Goal: Use online tool/utility: Utilize a website feature to perform a specific function

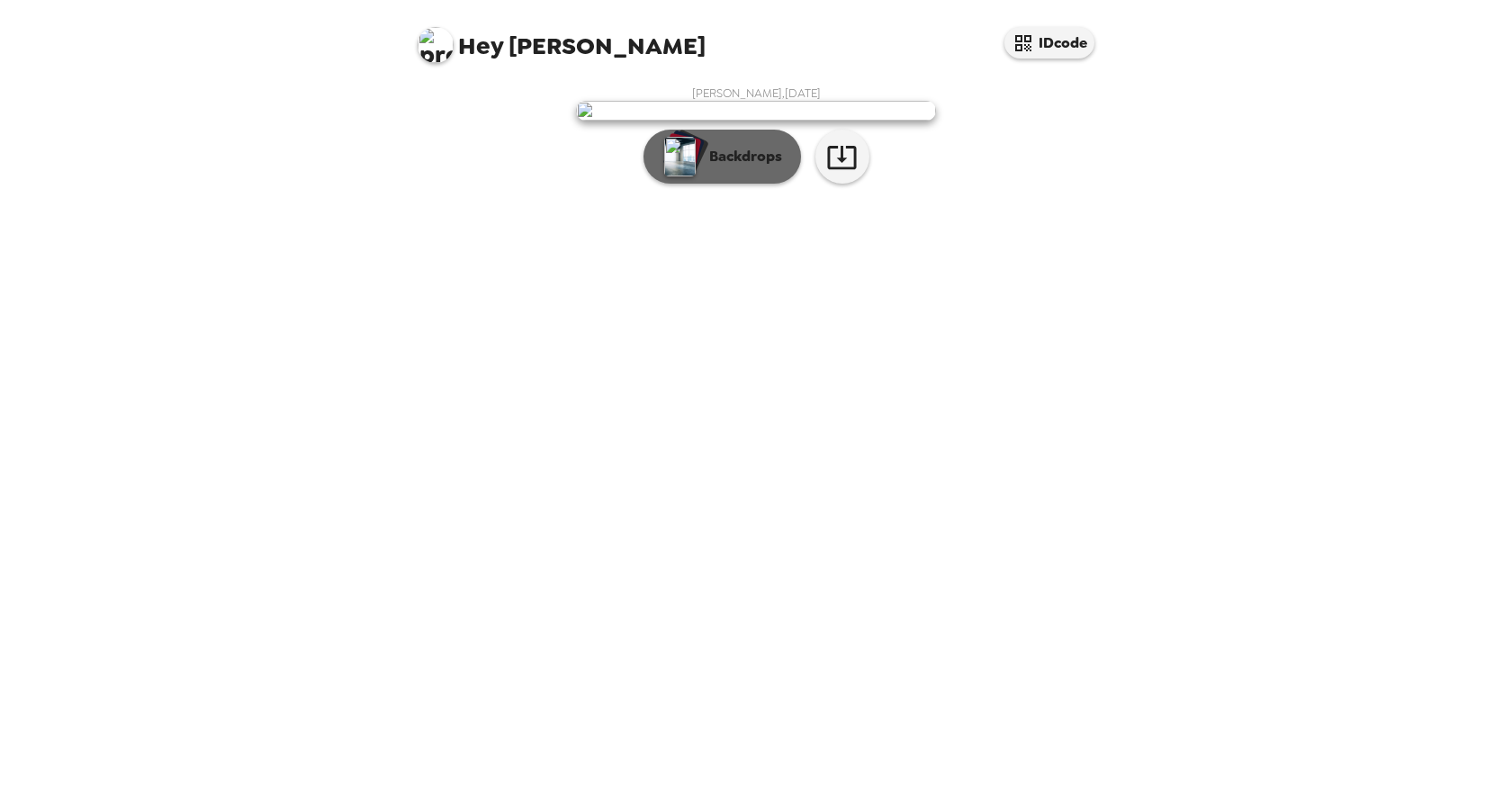
click at [757, 168] on p "Backdrops" at bounding box center [741, 156] width 82 height 22
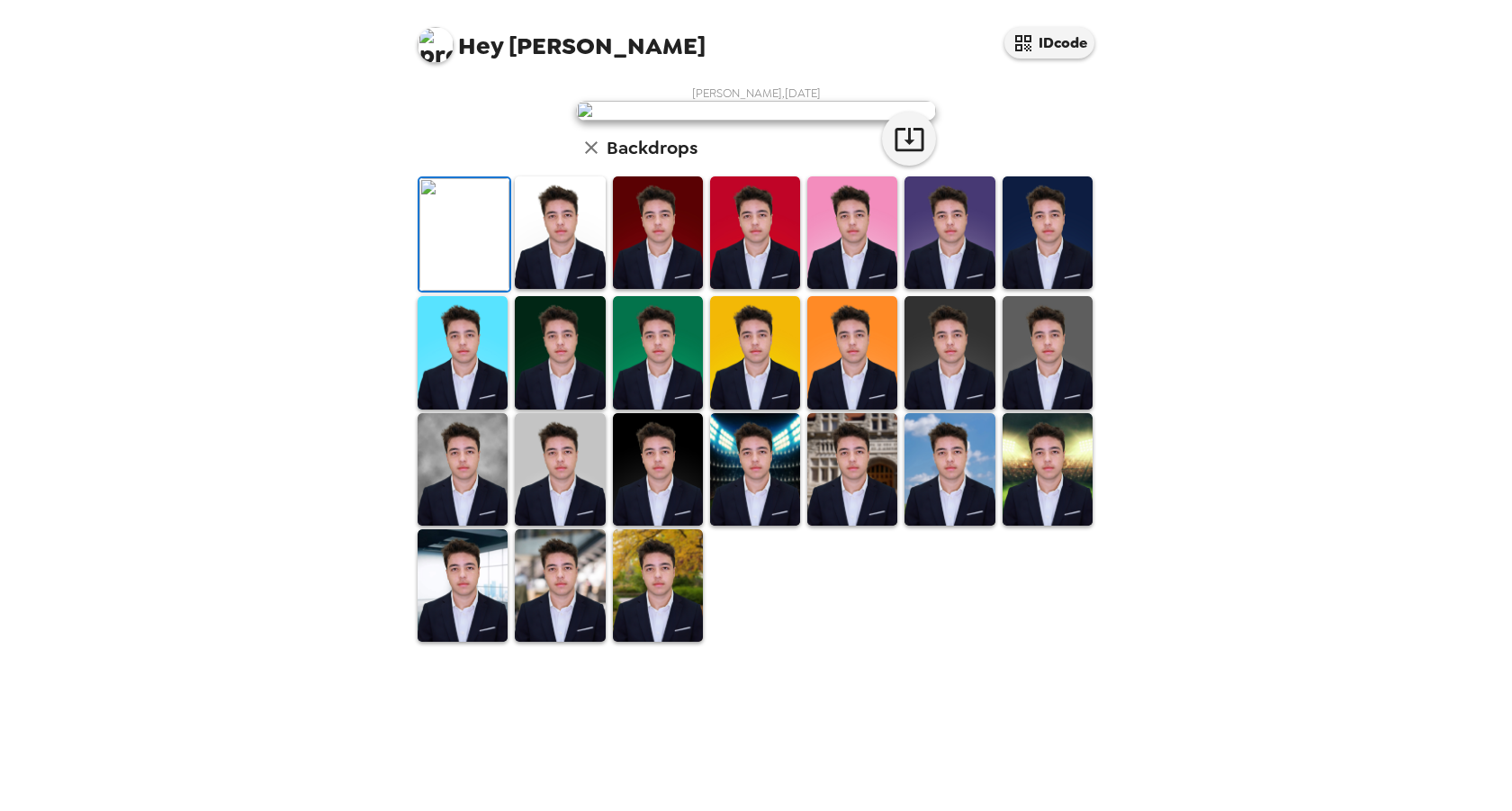
click at [573, 289] on img at bounding box center [560, 233] width 90 height 113
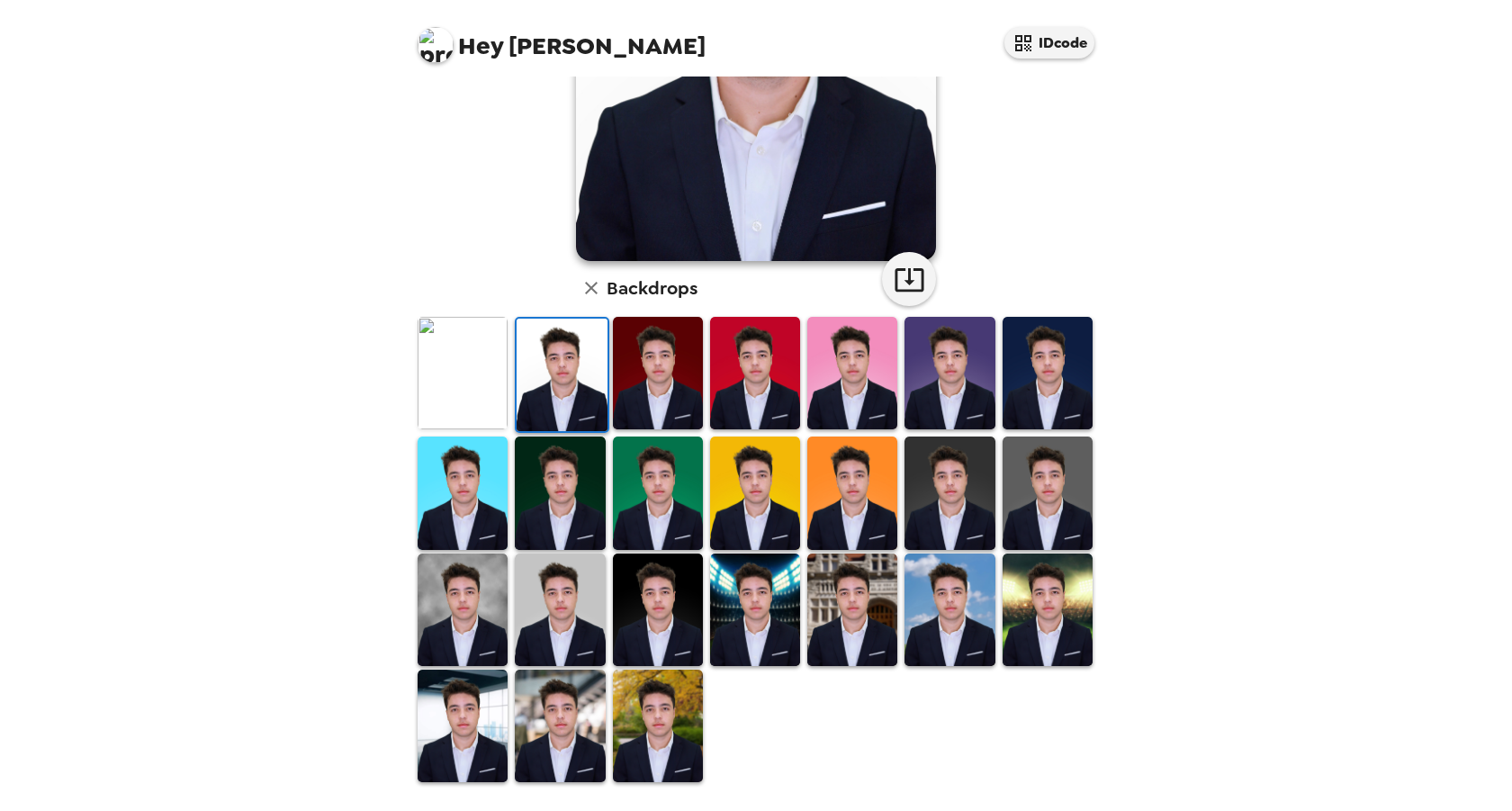
scroll to position [290, 0]
click at [463, 398] on img at bounding box center [462, 373] width 90 height 113
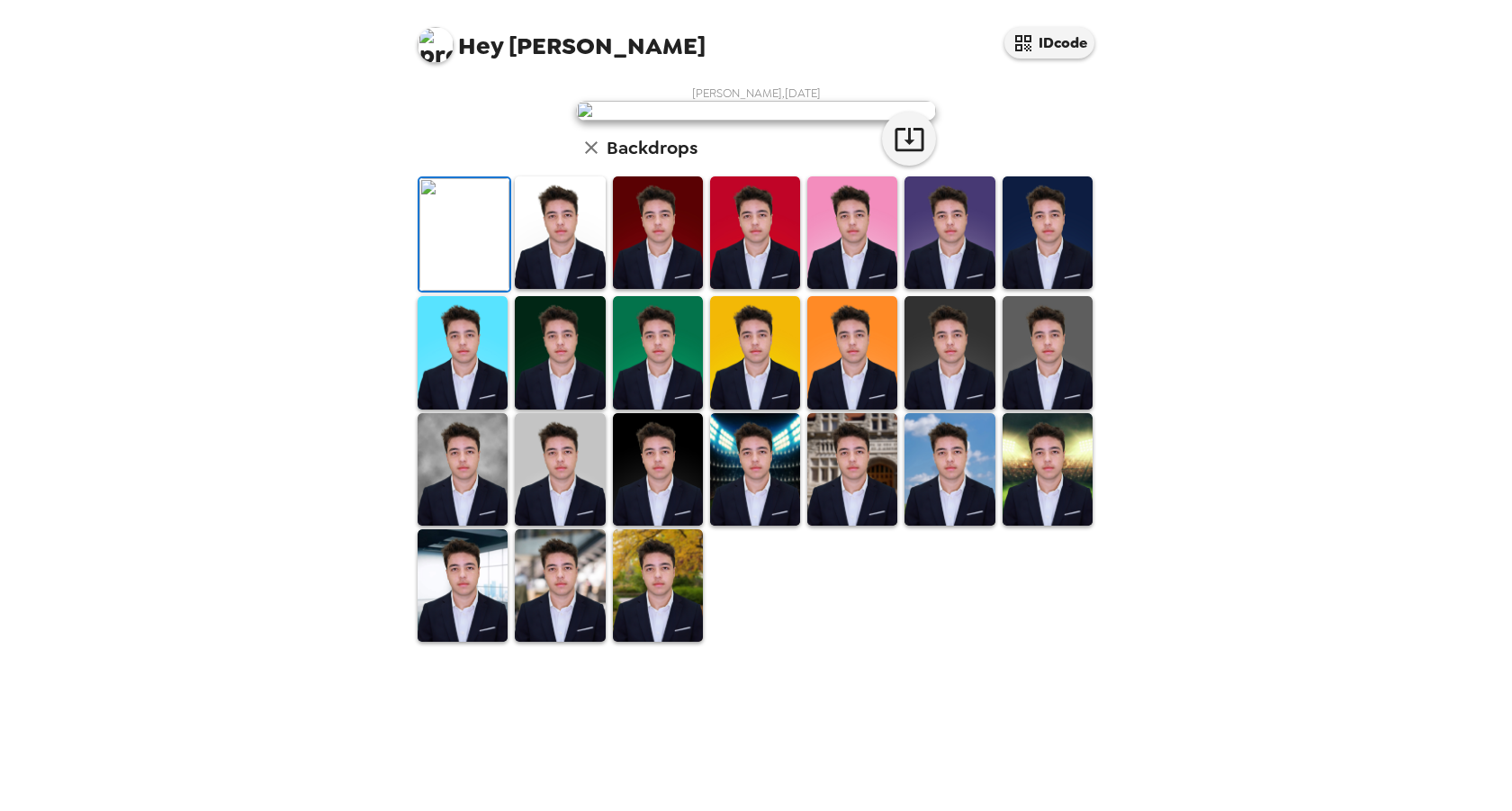
scroll to position [0, 0]
click at [557, 646] on div "Hey Antoine IDcode Antoine Dichtel , 10-01-2025 Backdrops" at bounding box center [756, 405] width 1512 height 811
click at [577, 641] on div "Hey Antoine IDcode Antoine Dichtel , 10-01-2025 Backdrops" at bounding box center [756, 405] width 1512 height 811
click at [591, 576] on div "Hey Antoine IDcode Antoine Dichtel , 10-01-2025 Backdrops" at bounding box center [756, 405] width 1512 height 811
click at [567, 662] on div "Hey Antoine IDcode Antoine Dichtel , 10-01-2025 Backdrops" at bounding box center [756, 405] width 1512 height 811
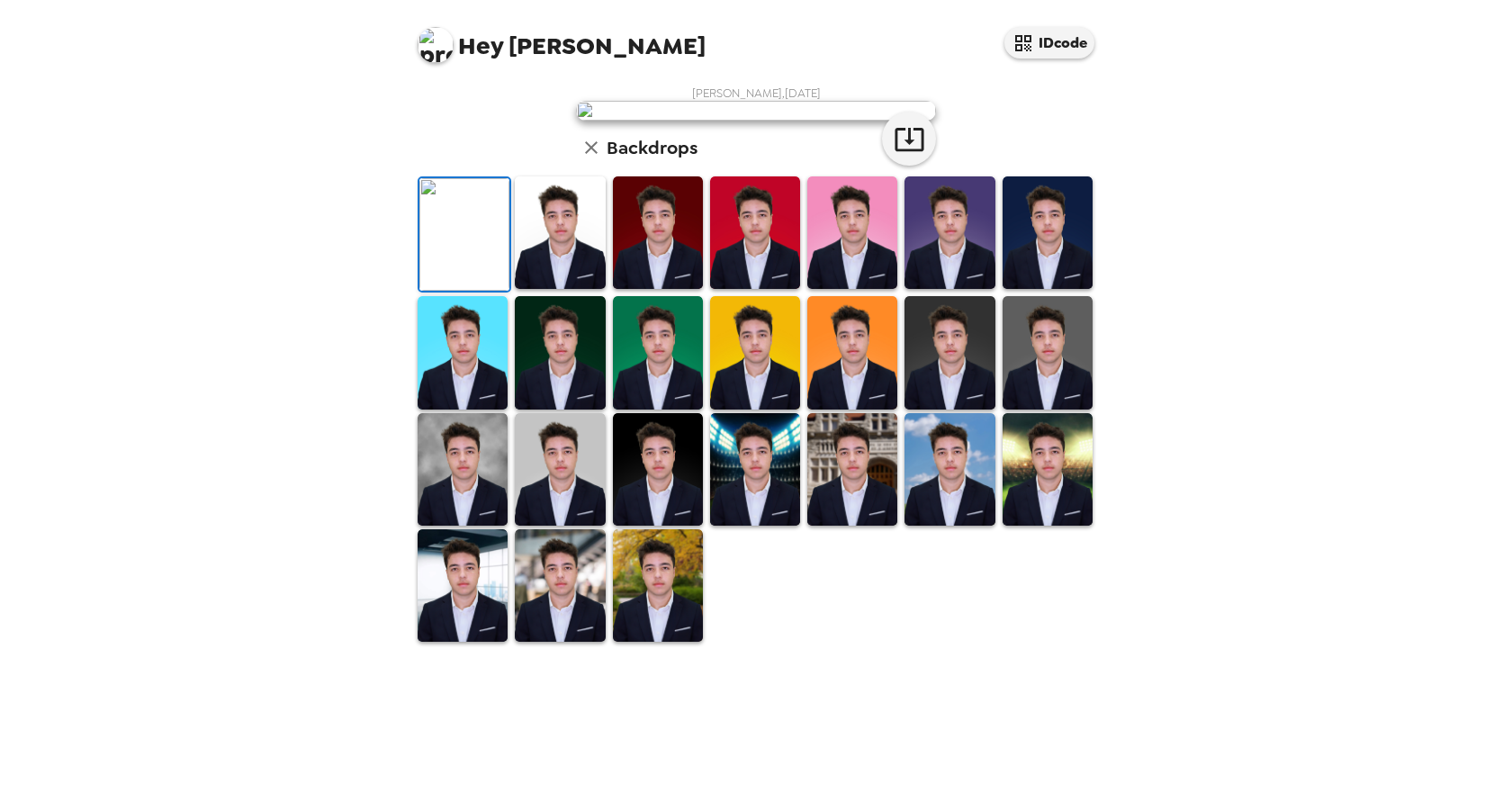
click at [567, 662] on div "Hey Antoine IDcode Antoine Dichtel , 10-01-2025 Backdrops" at bounding box center [756, 405] width 1512 height 811
click at [558, 515] on div "Hey Antoine IDcode Antoine Dichtel , 10-01-2025 Backdrops" at bounding box center [756, 405] width 1512 height 811
click at [464, 498] on div "Hey Antoine IDcode Antoine Dichtel , 10-01-2025 Backdrops" at bounding box center [756, 405] width 1512 height 811
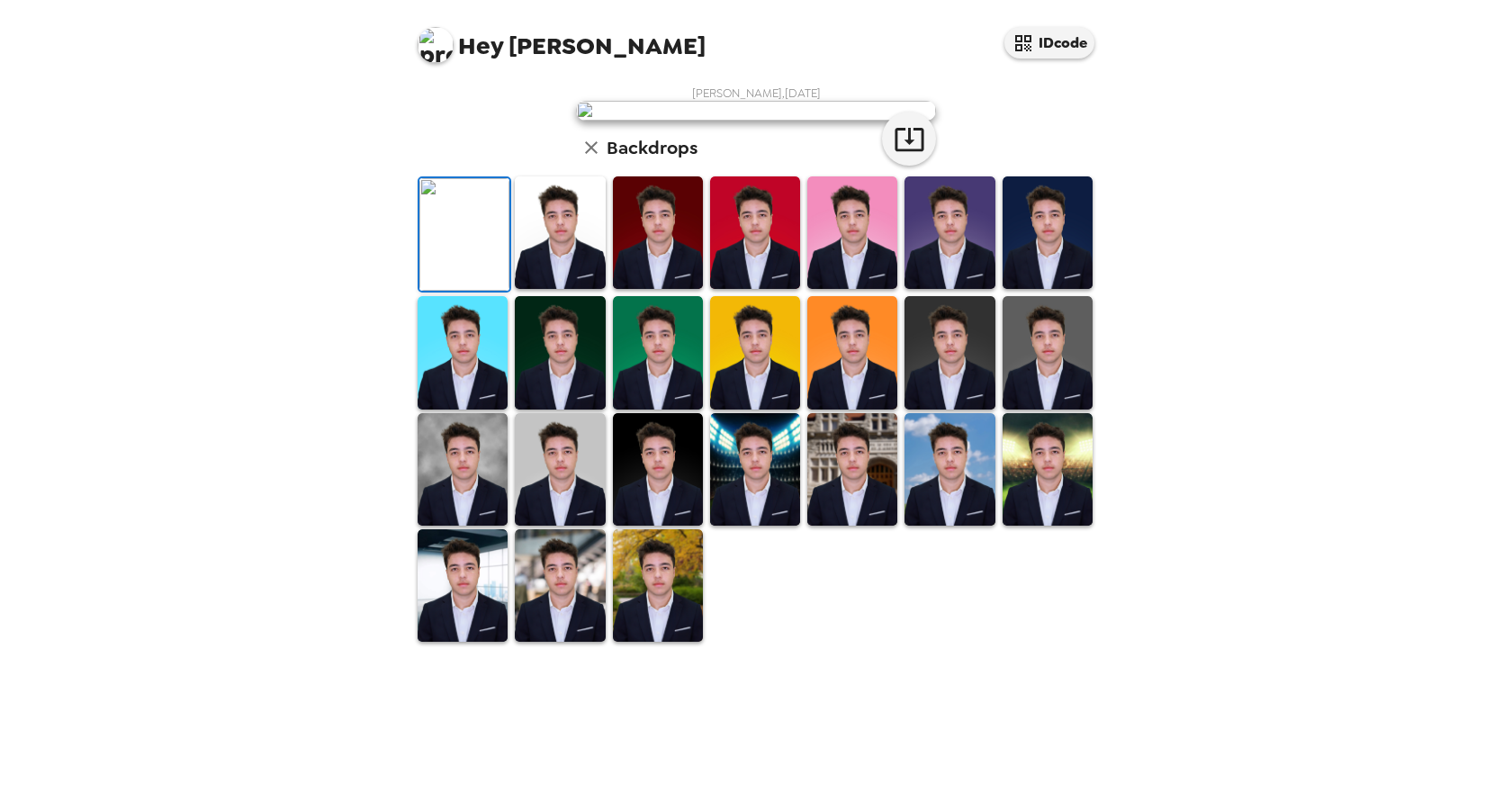
scroll to position [0, 0]
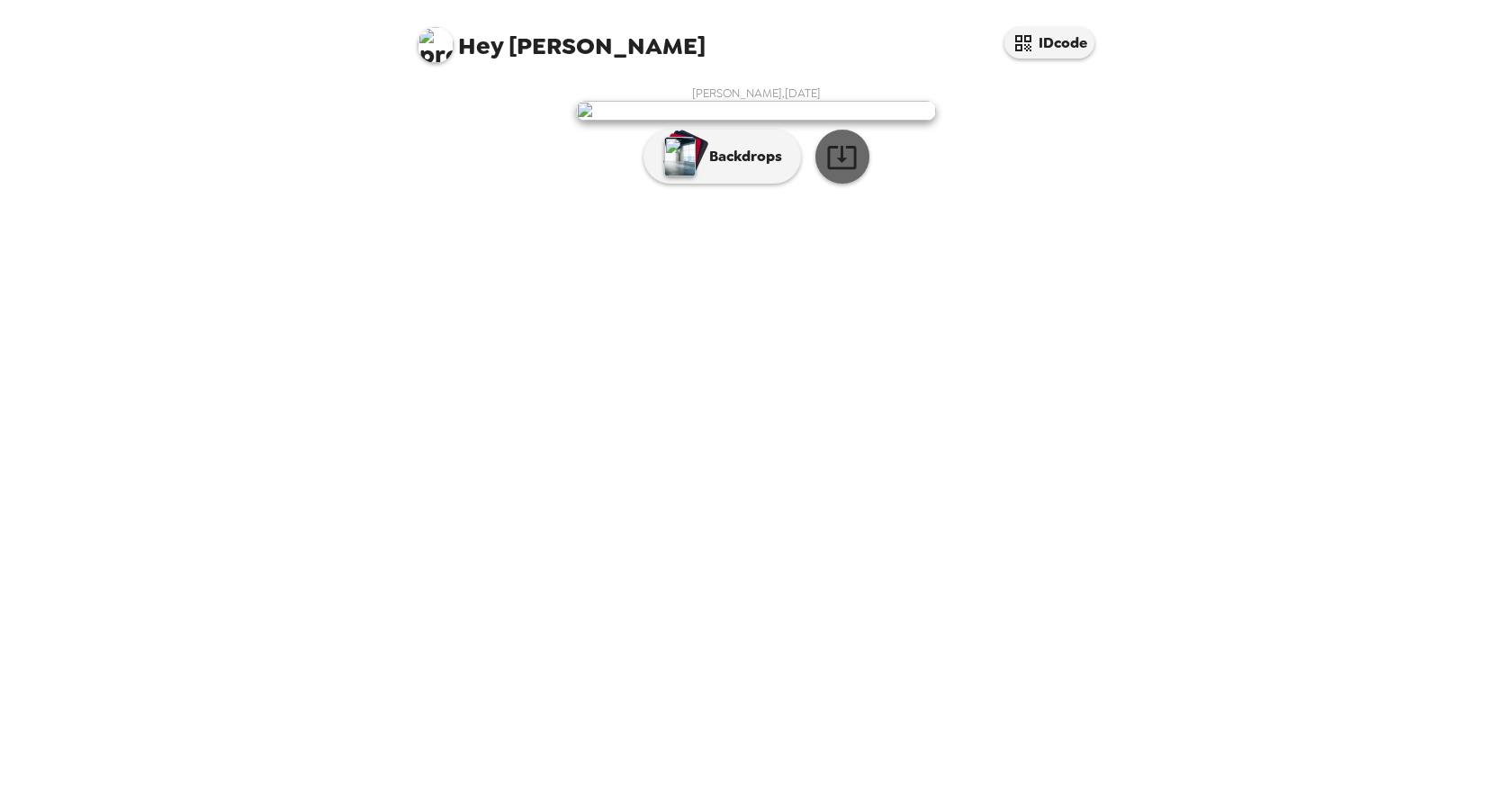
click at [840, 173] on icon "button" at bounding box center [842, 158] width 32 height 32
click at [703, 184] on button "Backdrops" at bounding box center [722, 157] width 158 height 54
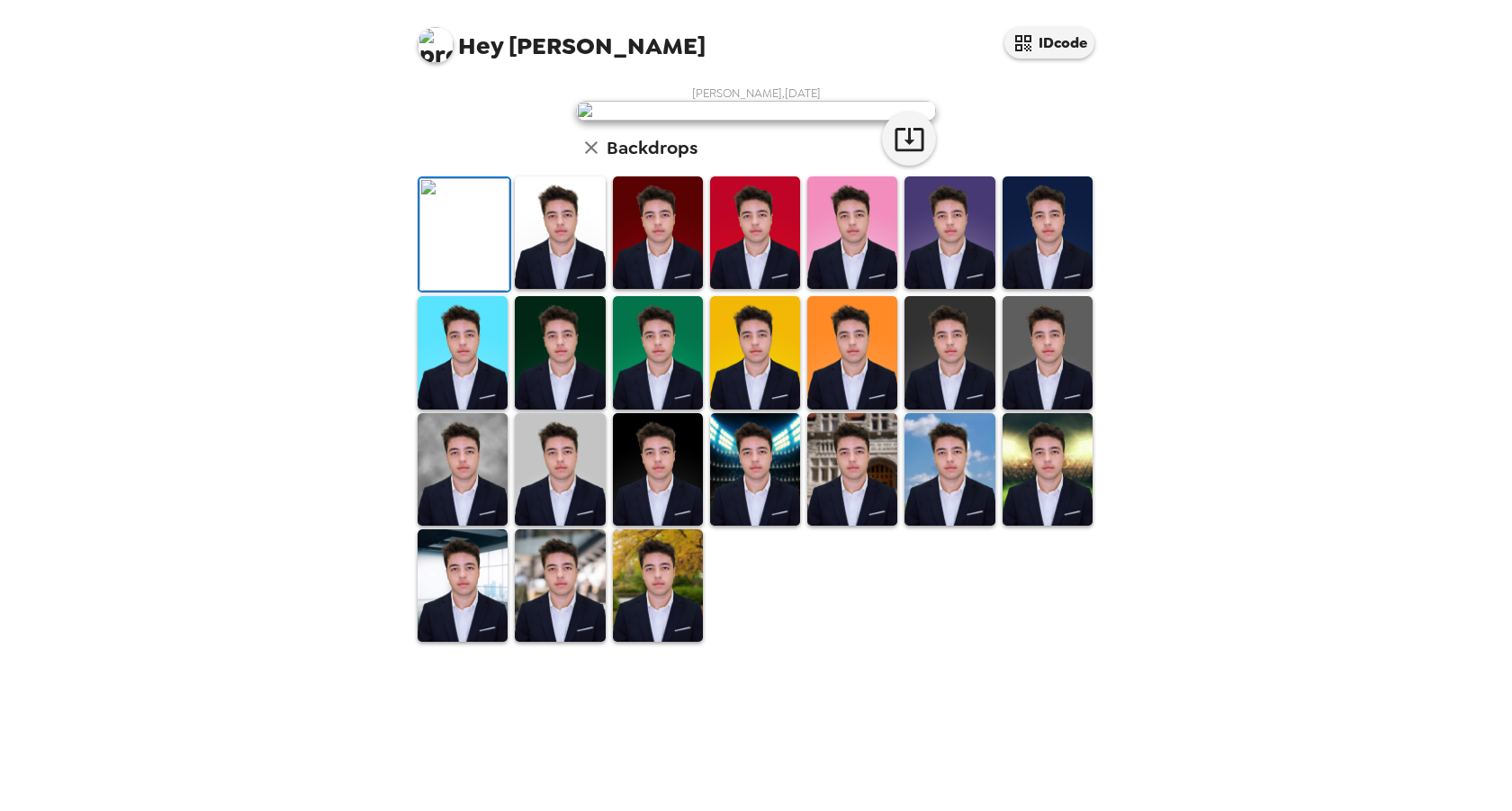
scroll to position [290, 0]
click at [858, 526] on img at bounding box center [853, 470] width 90 height 113
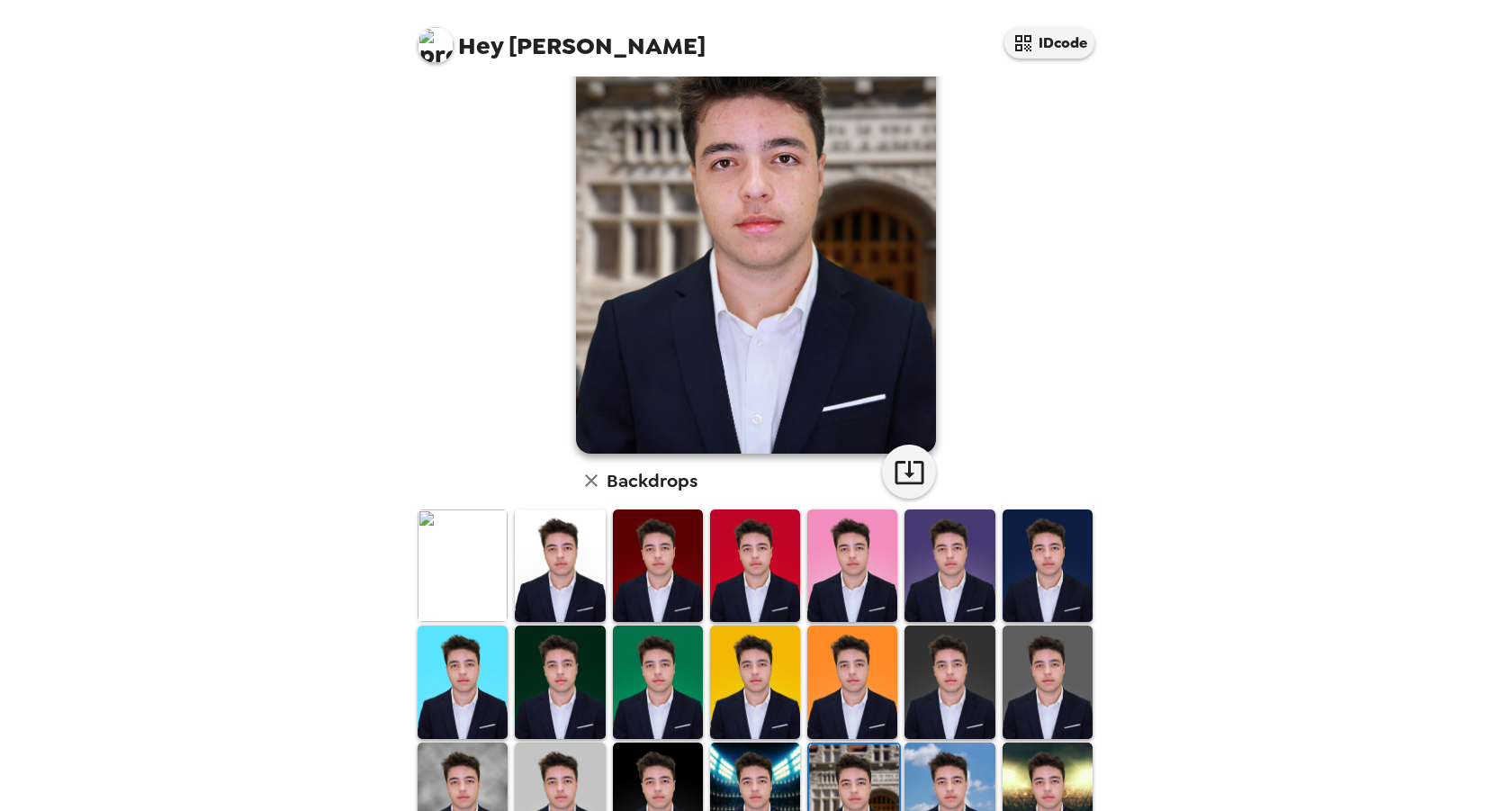
scroll to position [206, 0]
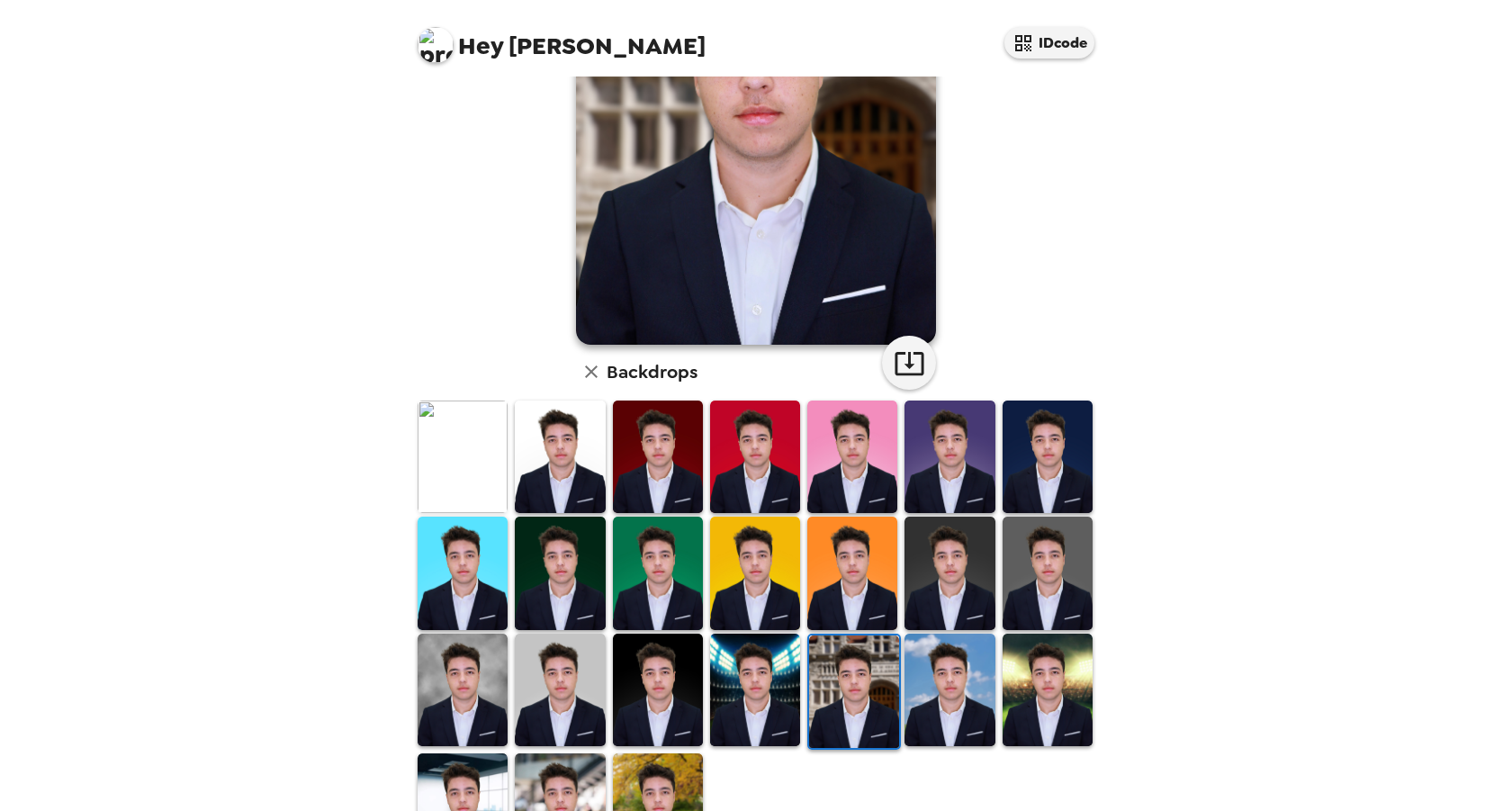
click at [579, 677] on img at bounding box center [560, 690] width 90 height 113
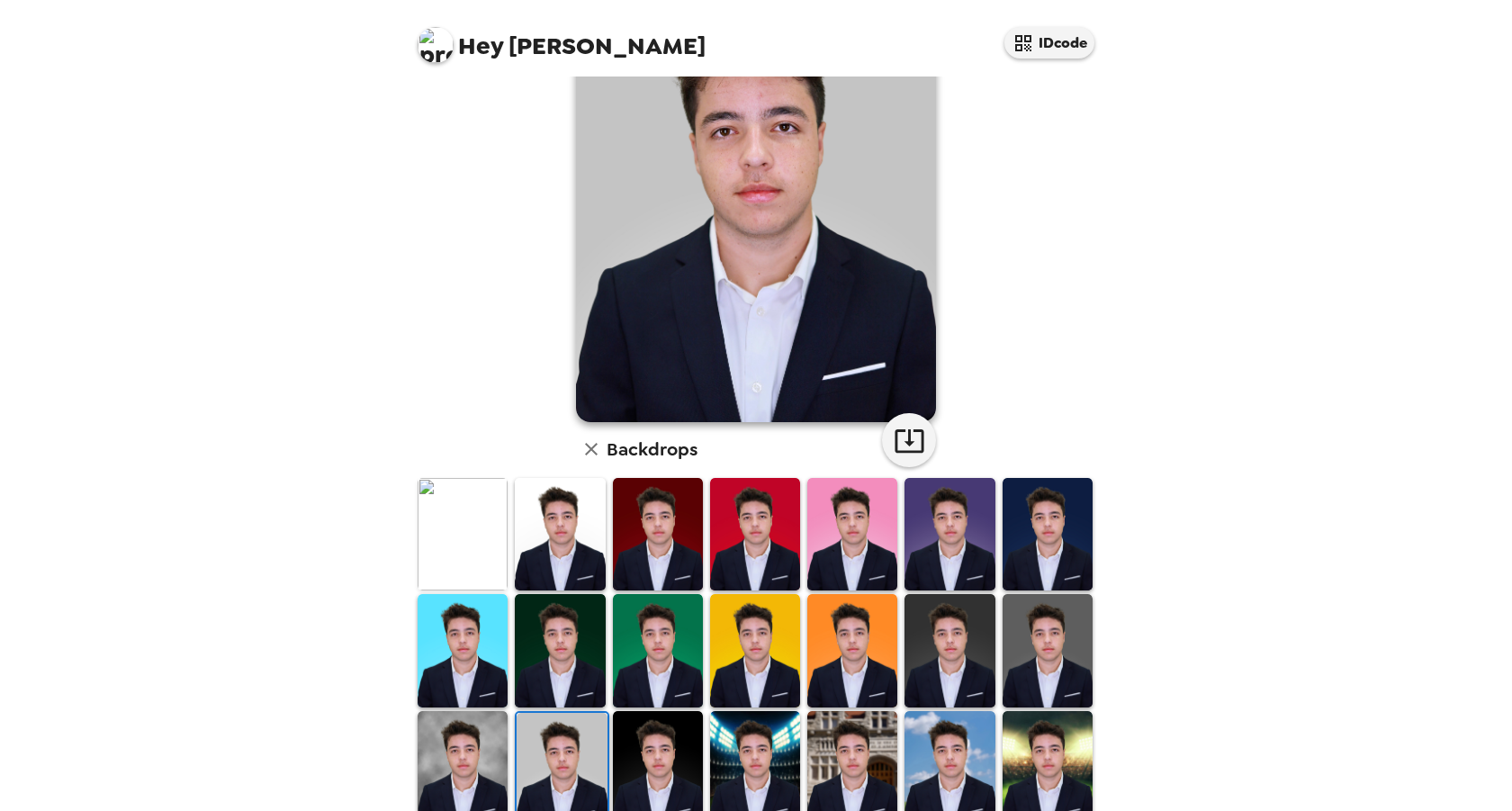
scroll to position [68, 0]
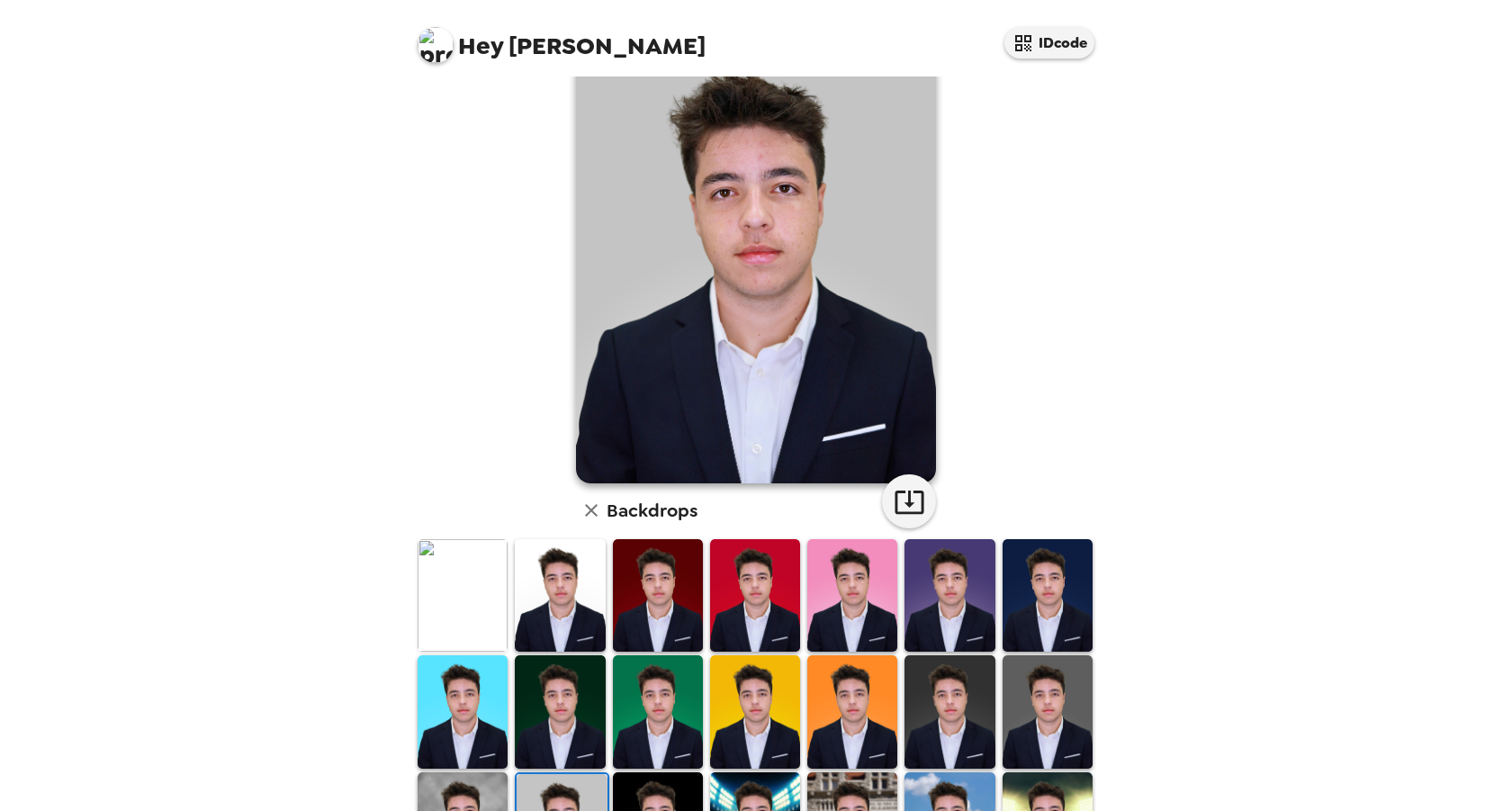
click at [569, 623] on img at bounding box center [560, 595] width 90 height 113
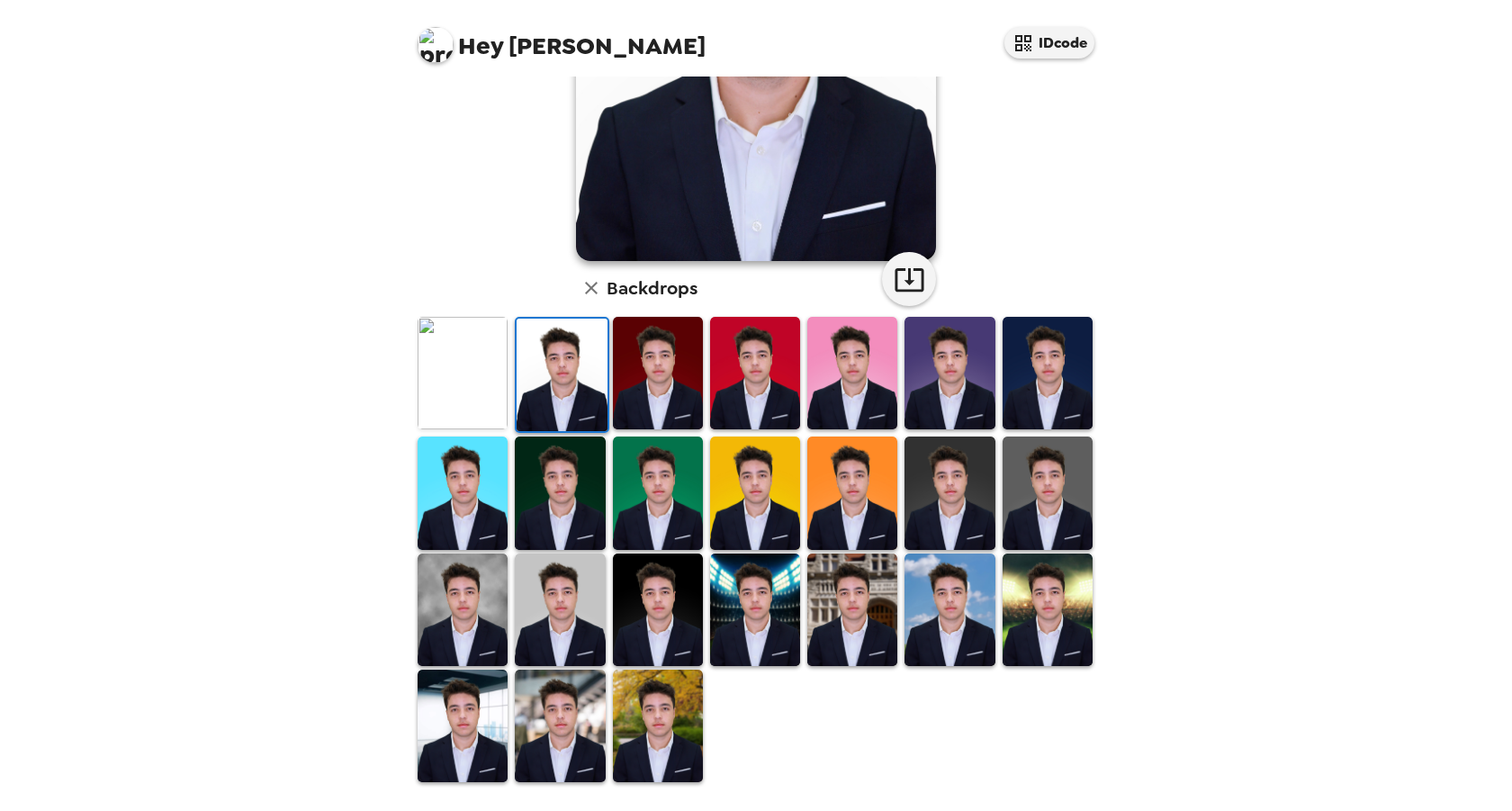
click at [568, 632] on img at bounding box center [560, 609] width 90 height 113
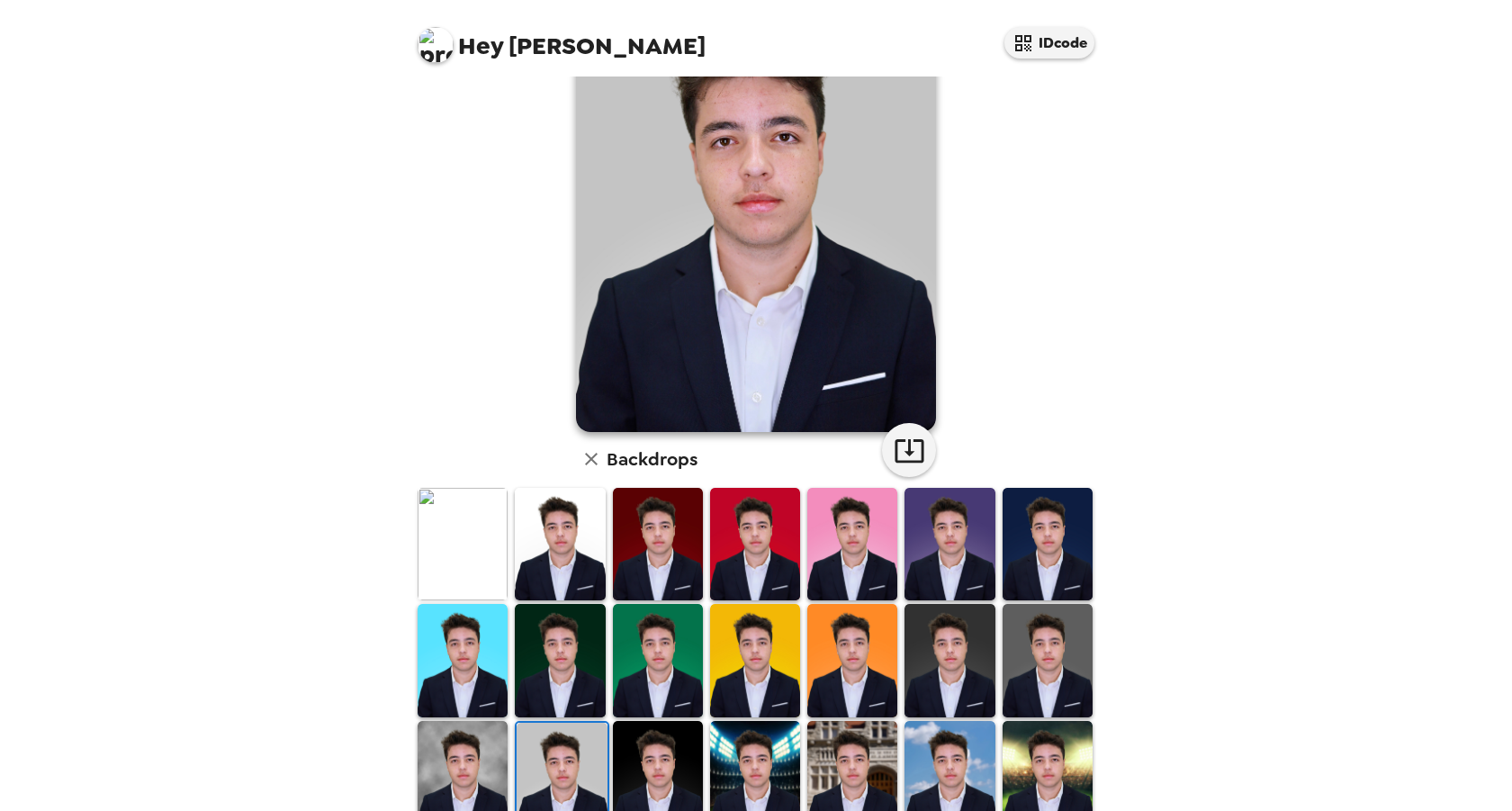
scroll to position [62, 0]
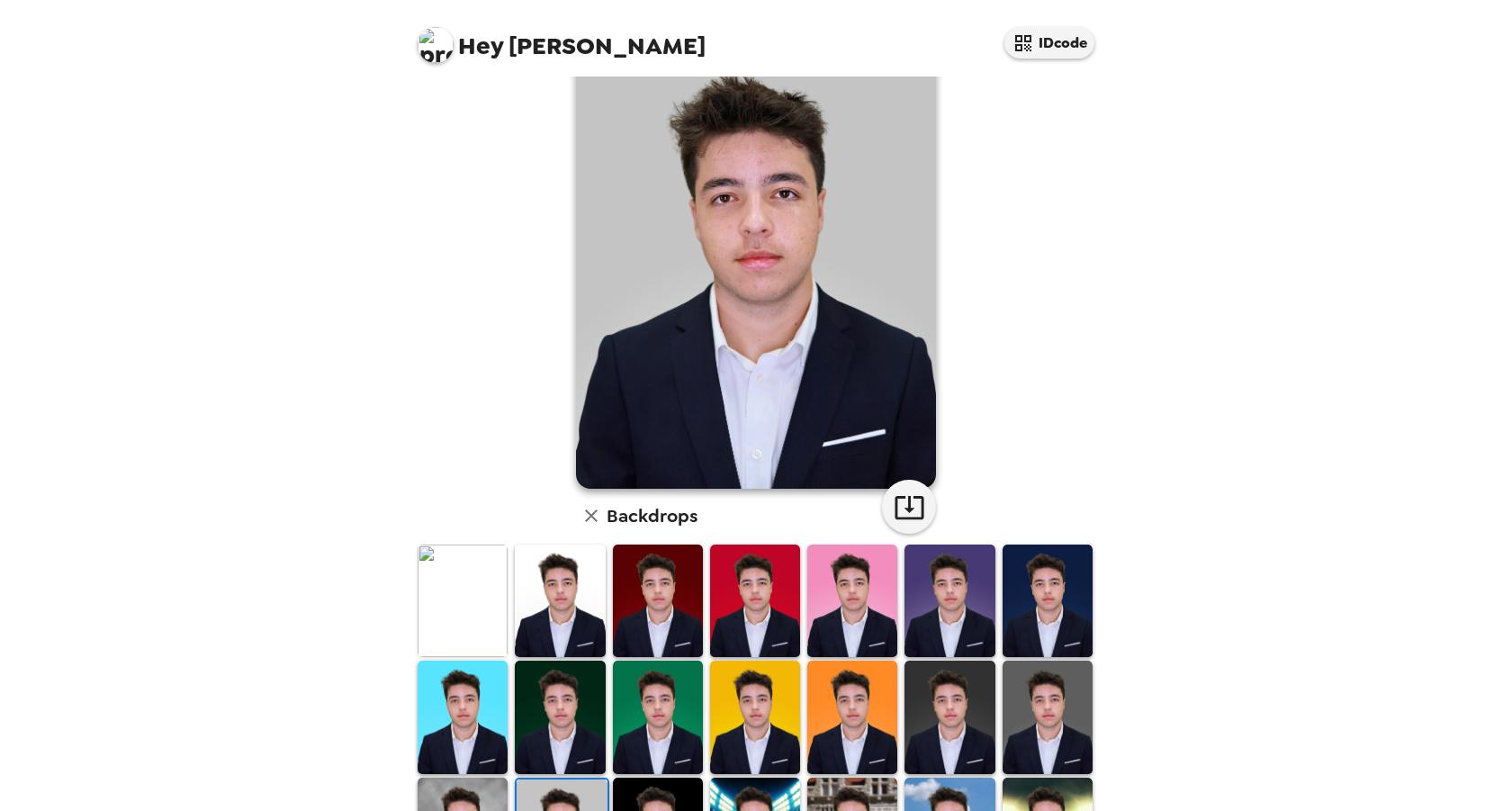
click at [564, 695] on img at bounding box center [560, 716] width 90 height 113
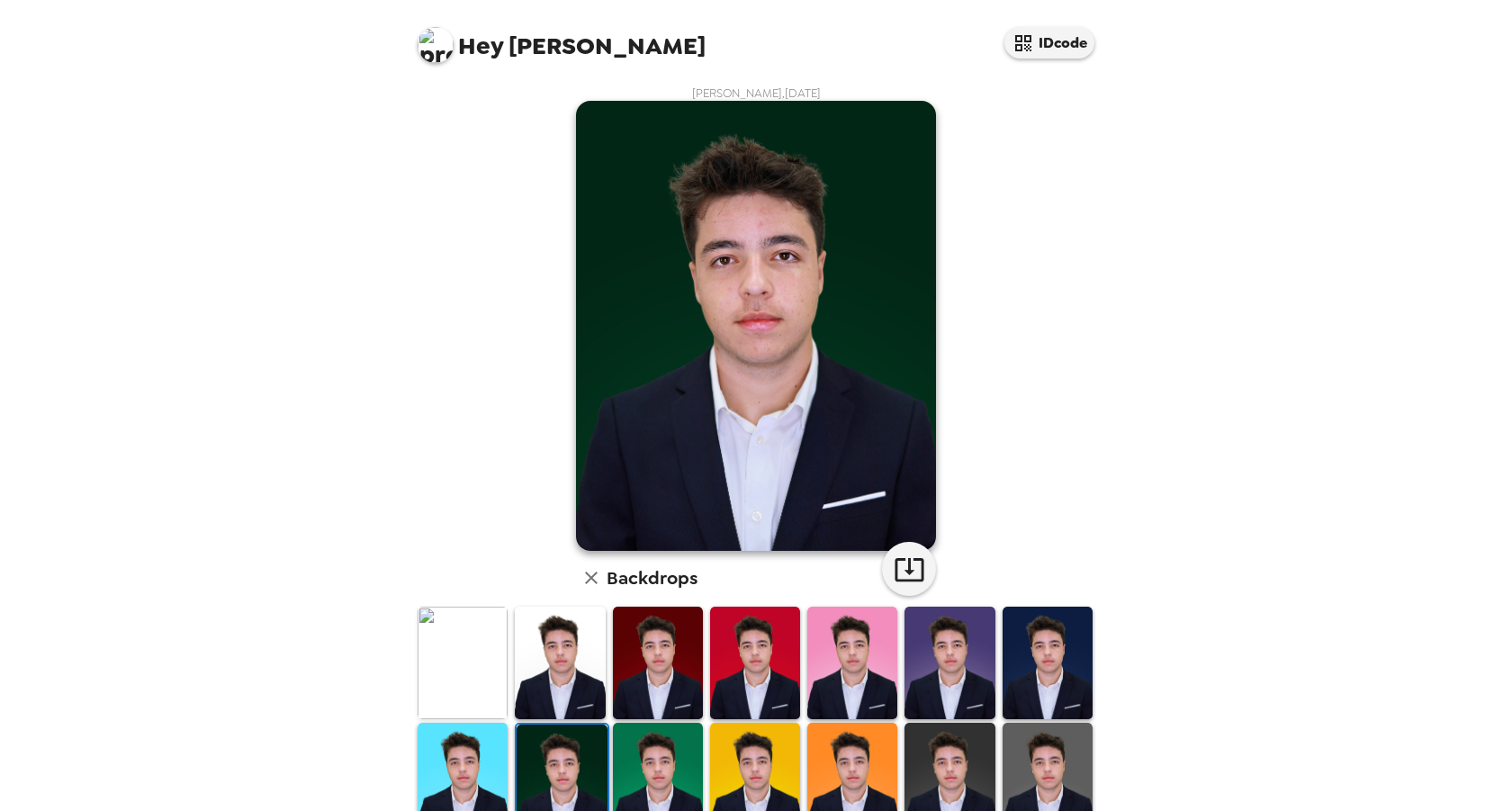
scroll to position [0, 0]
click at [564, 693] on img at bounding box center [560, 663] width 90 height 113
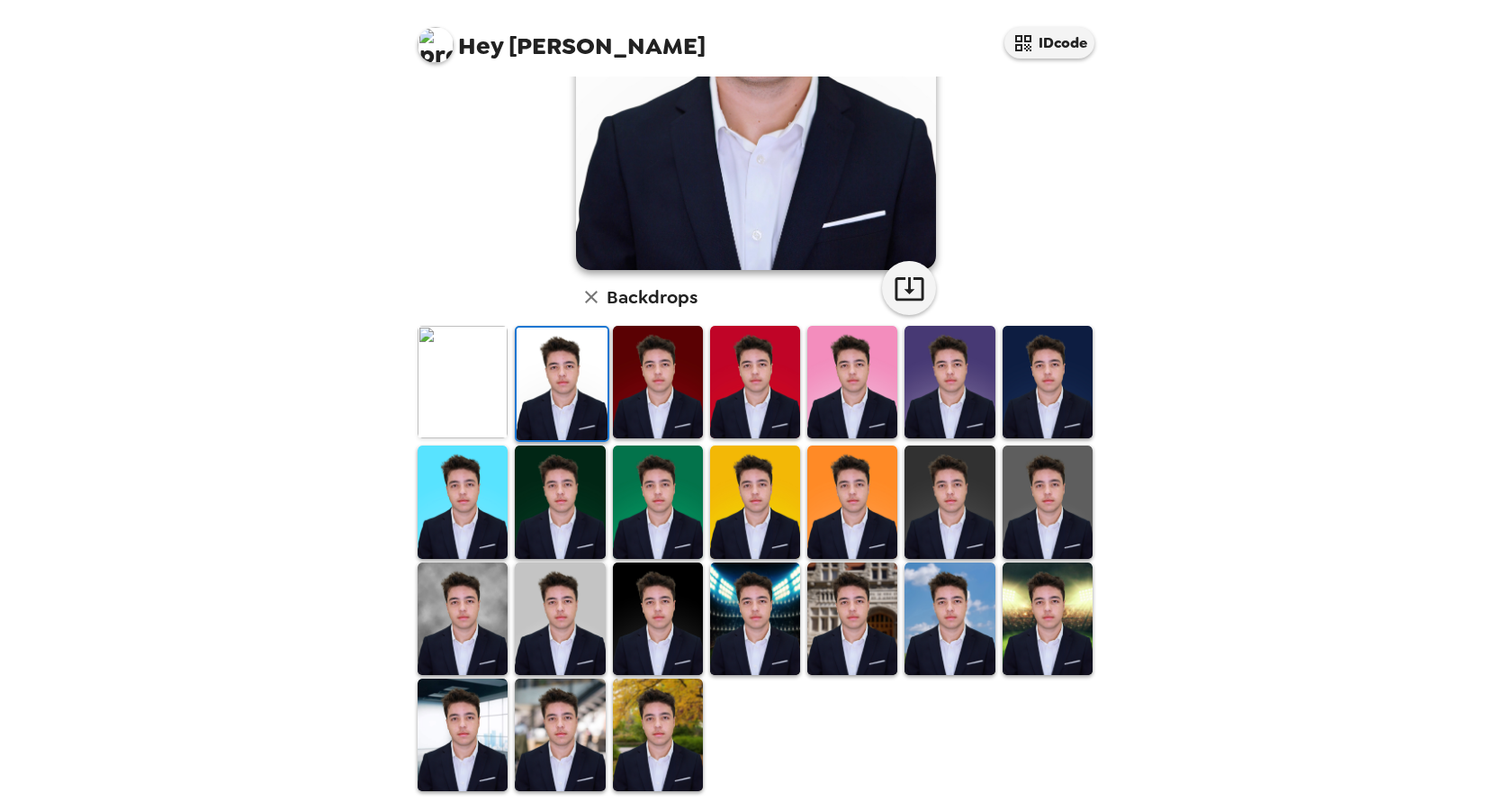
click at [483, 739] on img at bounding box center [462, 735] width 90 height 113
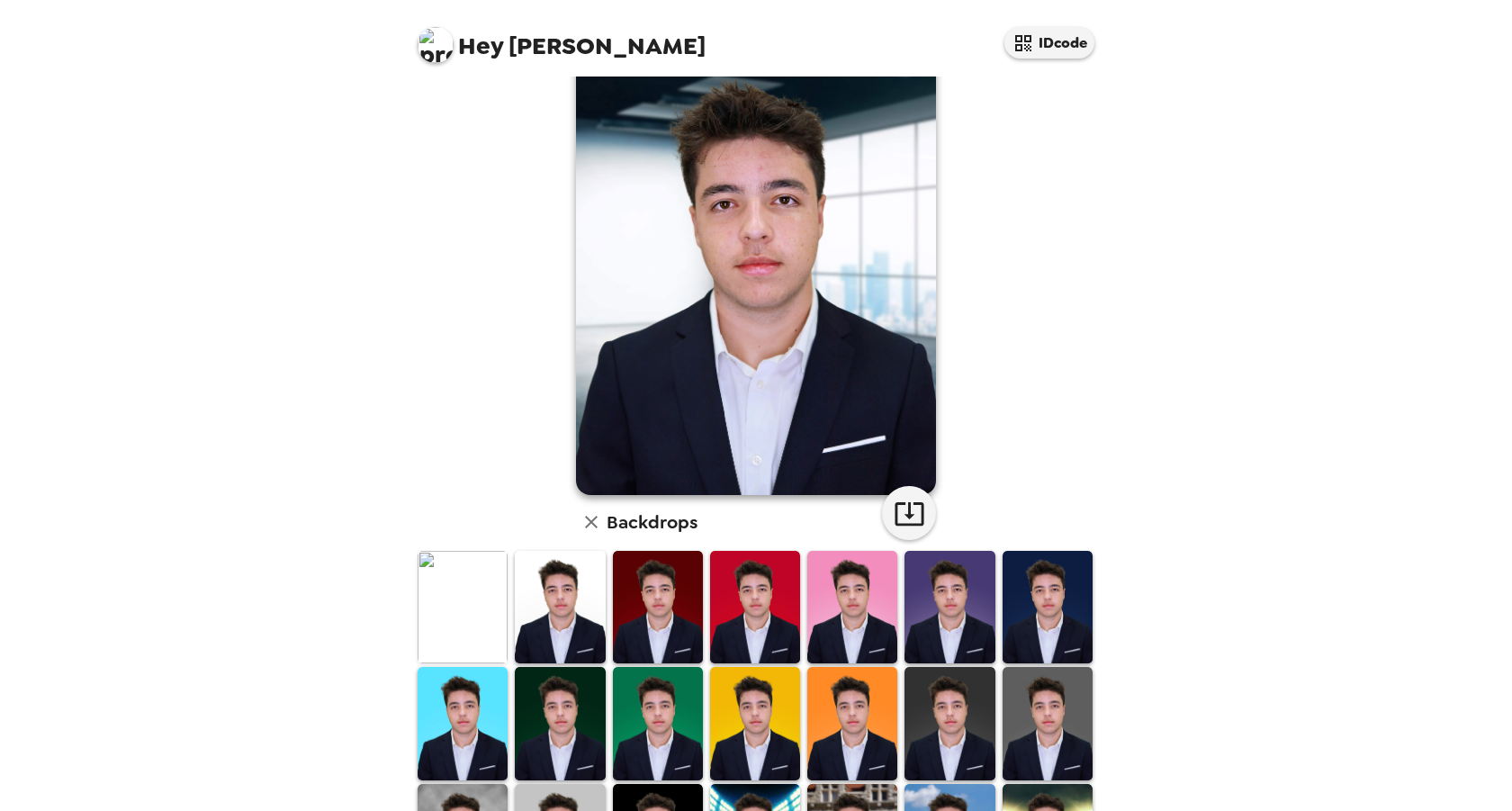
scroll to position [57, 0]
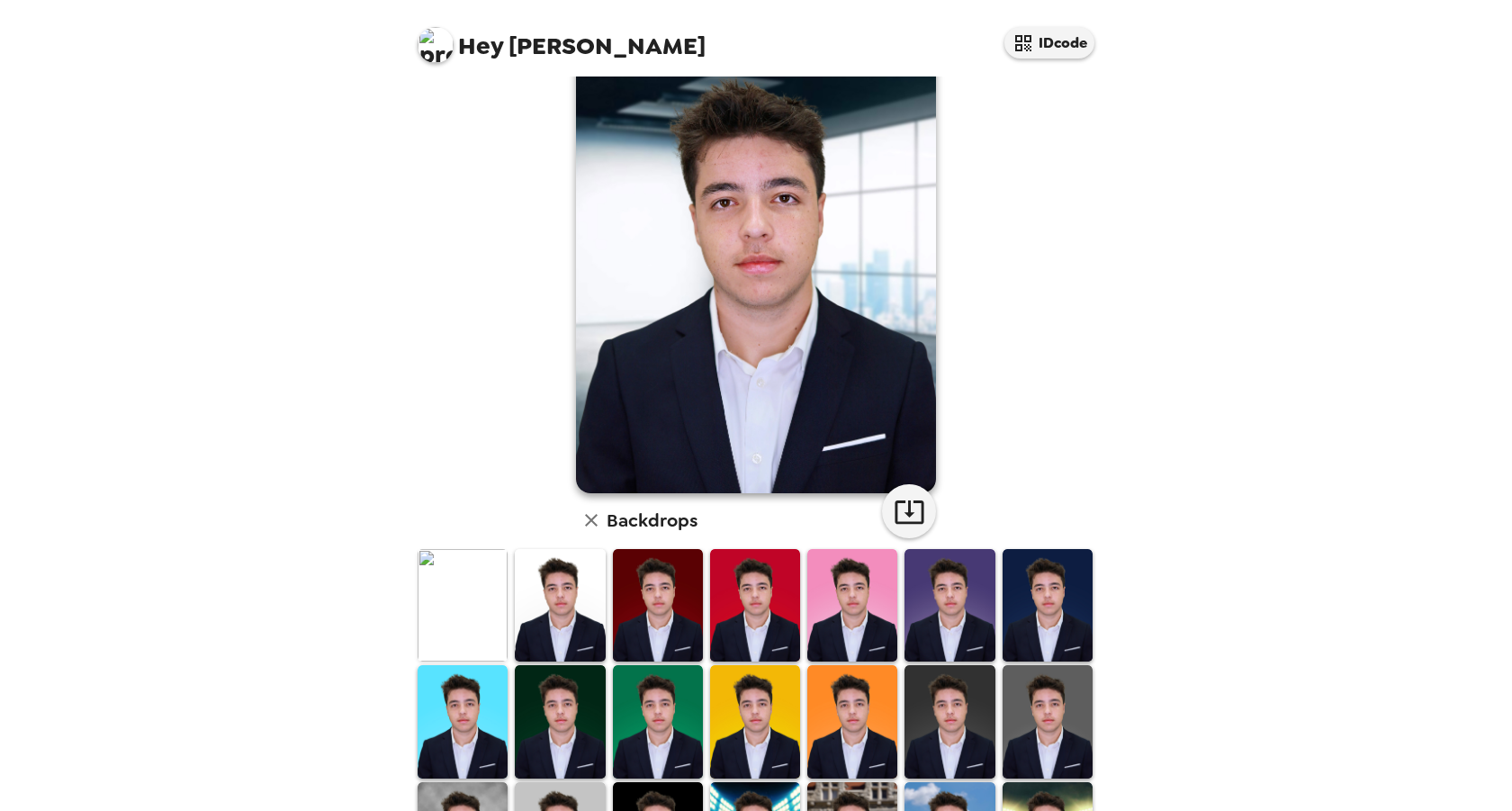
click at [1054, 619] on img at bounding box center [1048, 605] width 90 height 113
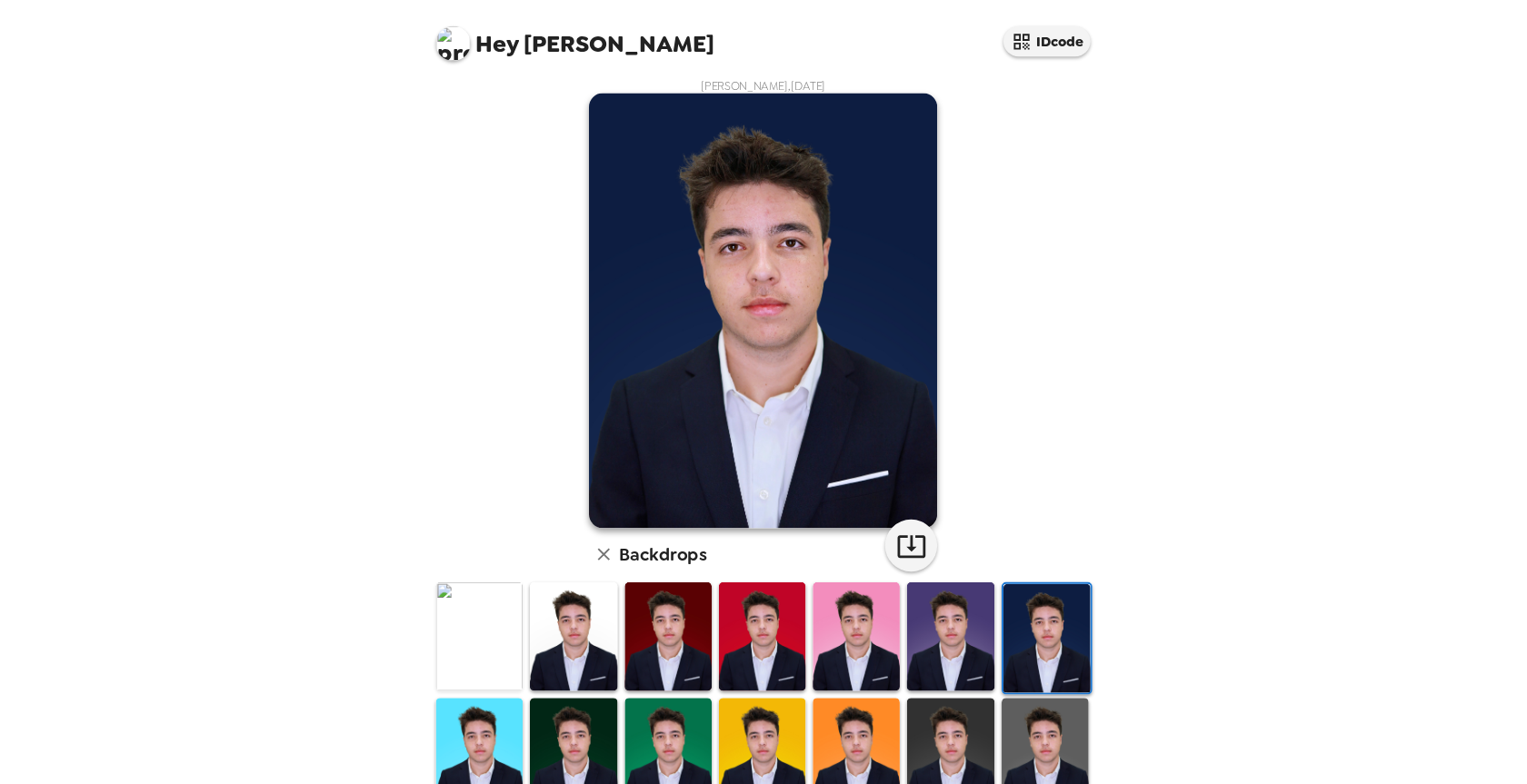
scroll to position [6, 0]
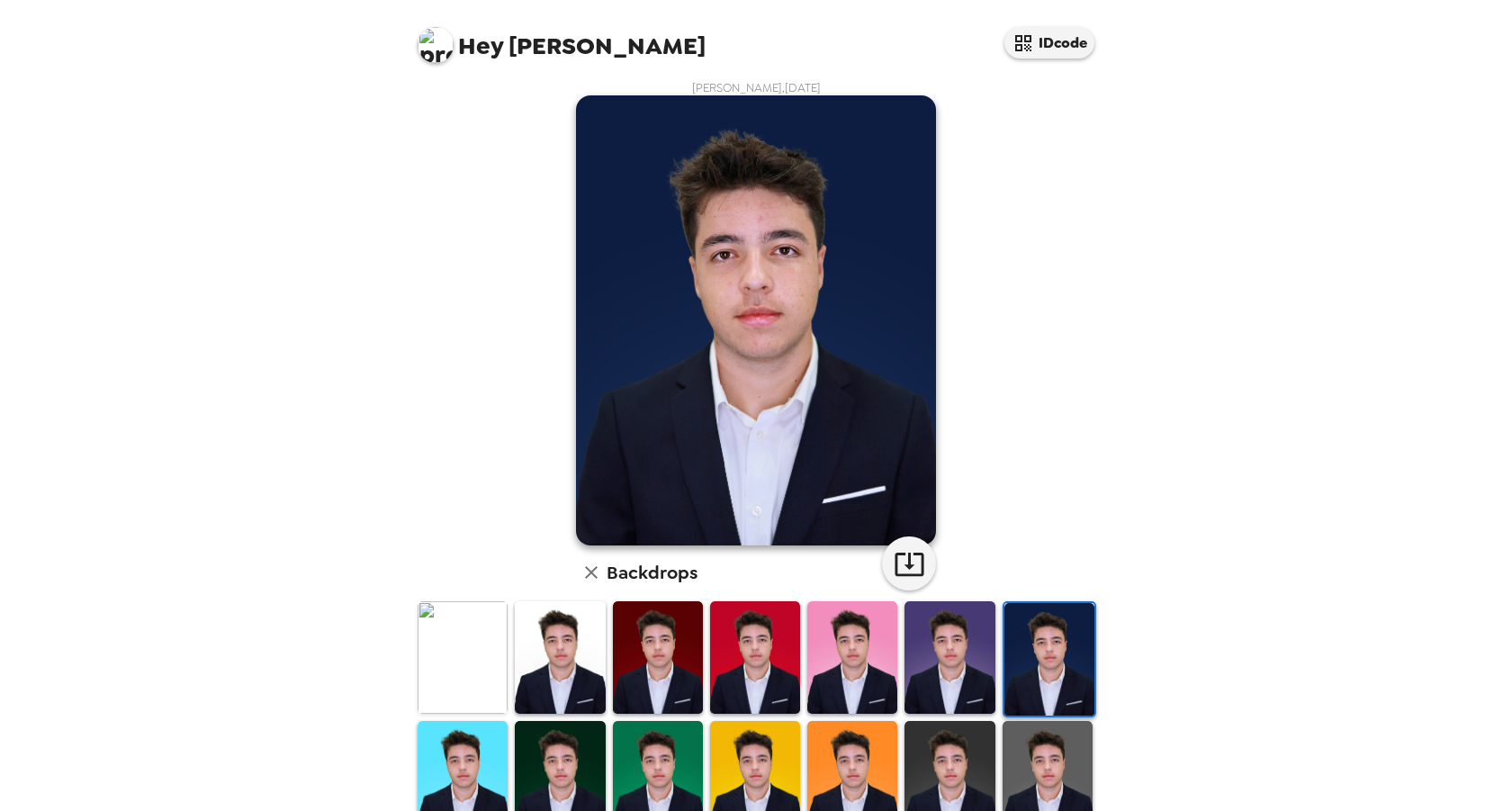
click at [575, 661] on img at bounding box center [560, 657] width 90 height 113
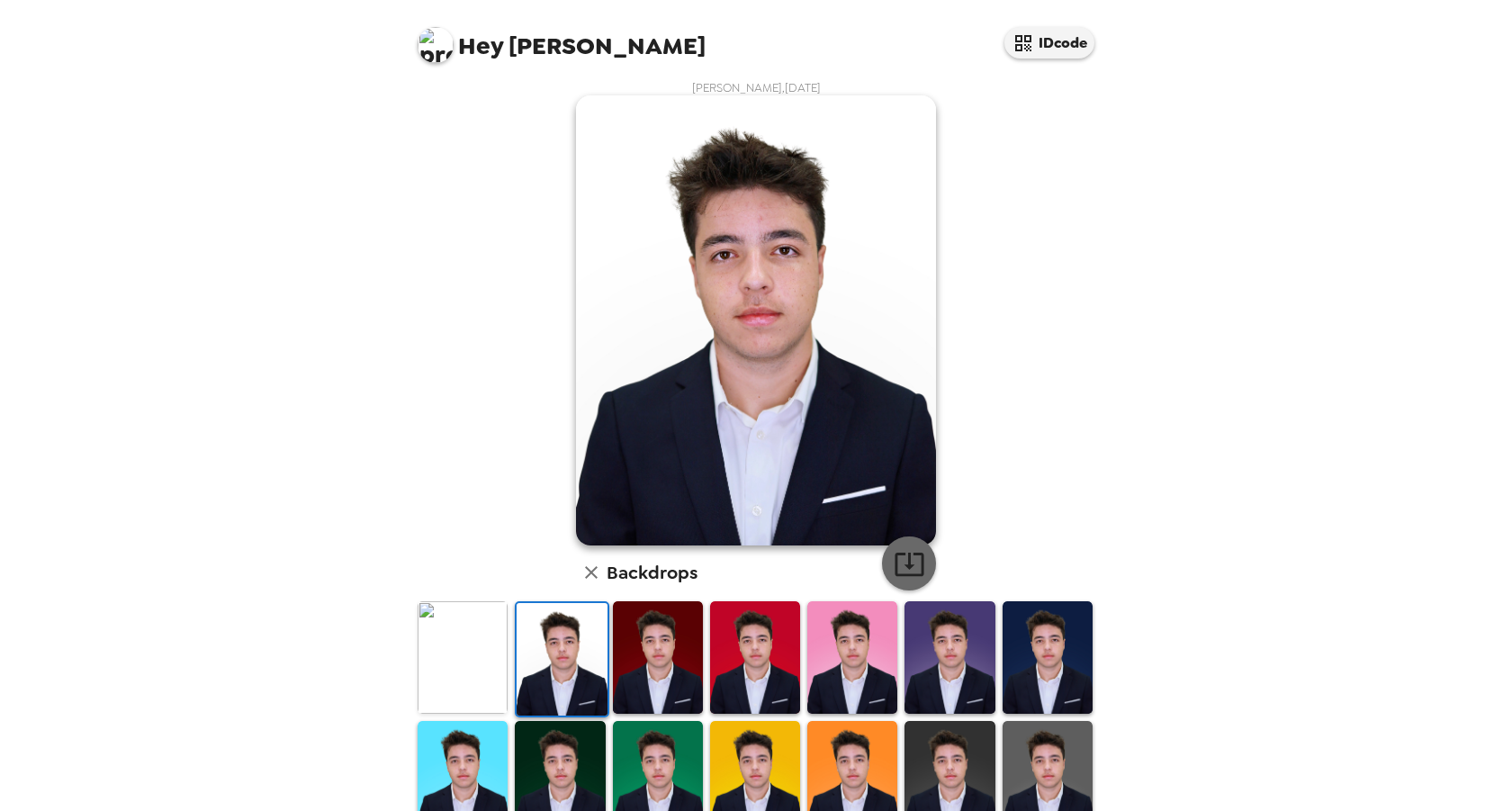
click at [912, 564] on icon "button" at bounding box center [910, 564] width 32 height 32
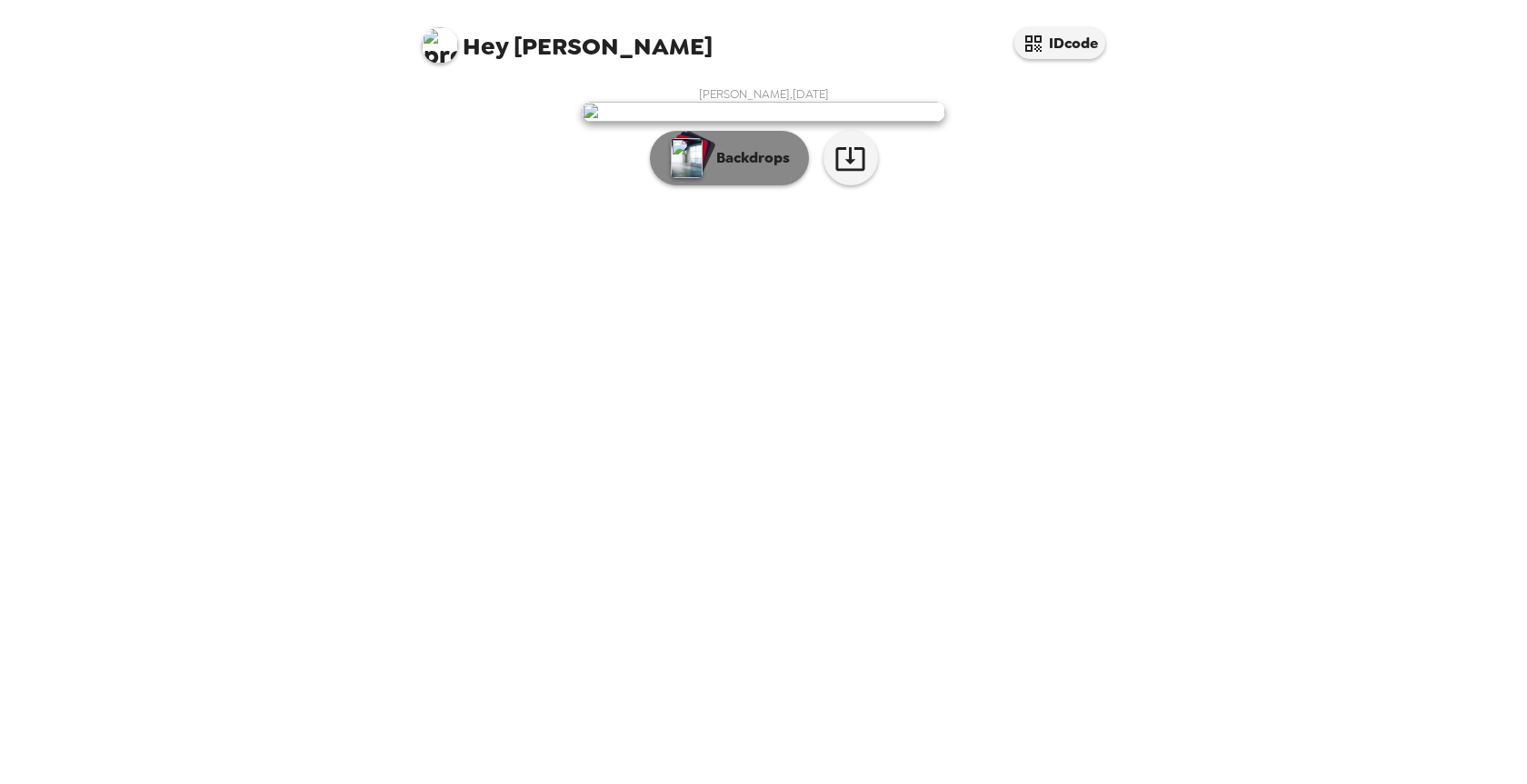
click at [700, 178] on img "button" at bounding box center [687, 158] width 32 height 40
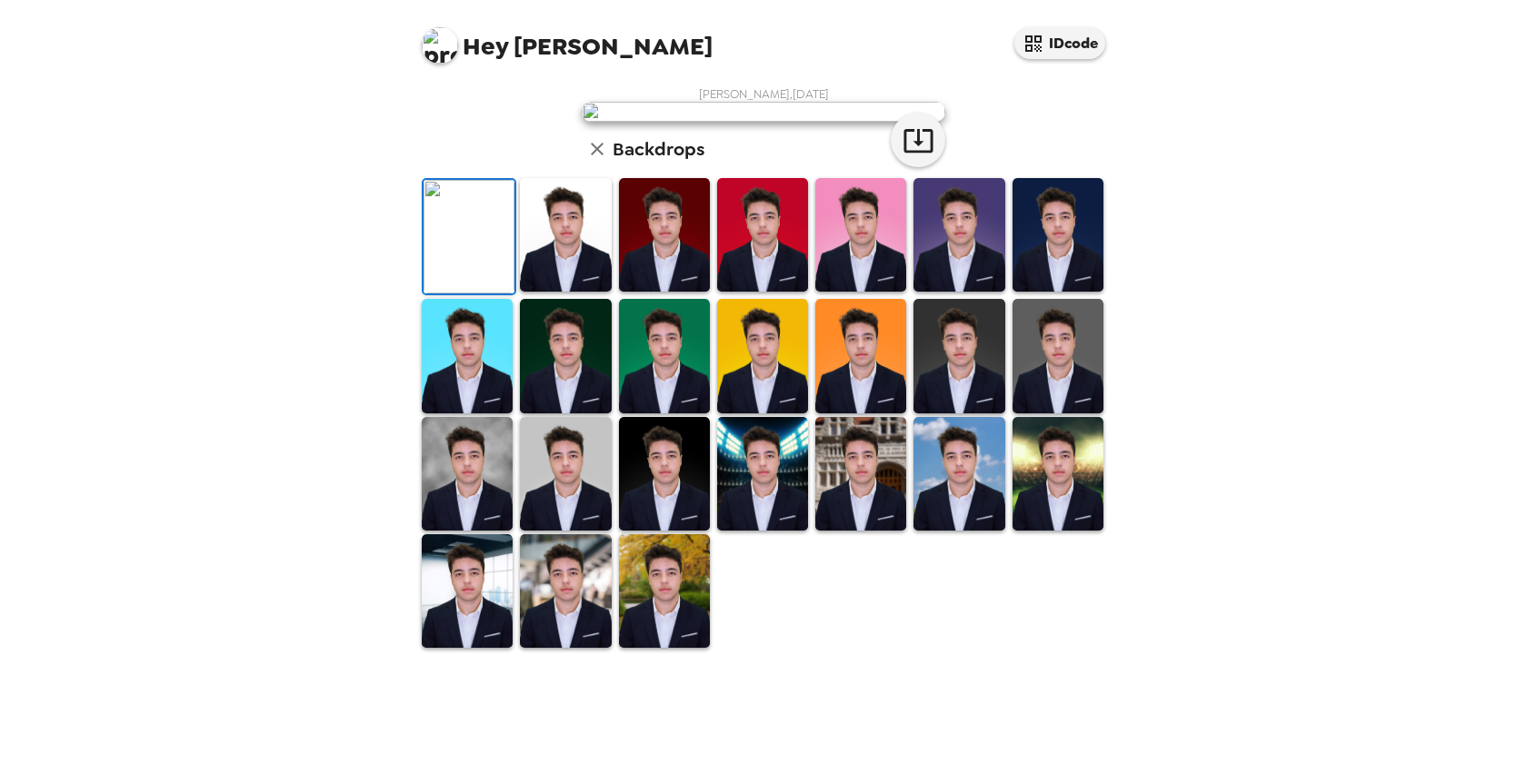
scroll to position [328, 0]
click at [862, 531] on img at bounding box center [861, 474] width 91 height 114
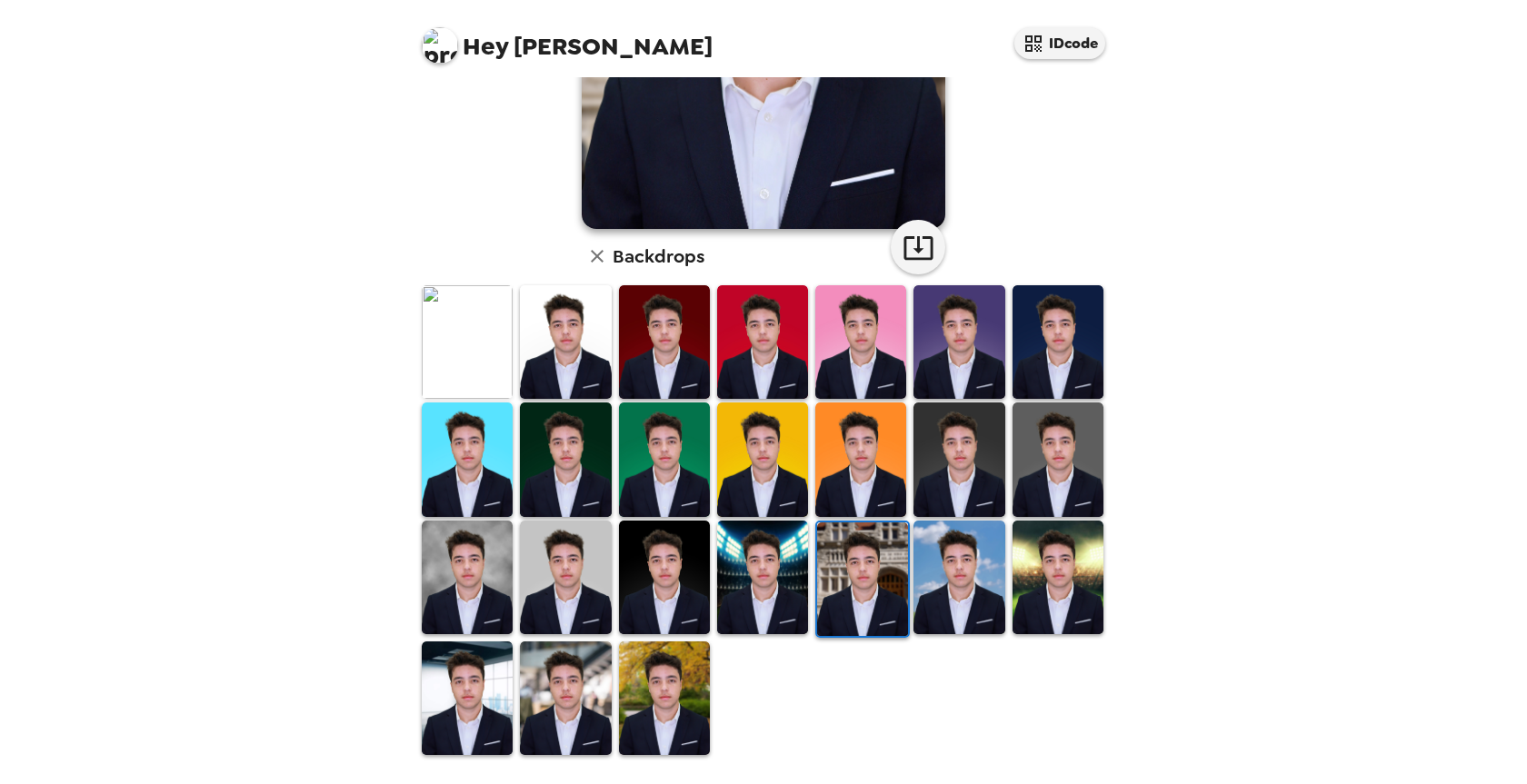
click at [760, 573] on img at bounding box center [763, 578] width 91 height 114
